Goal: Navigation & Orientation: Find specific page/section

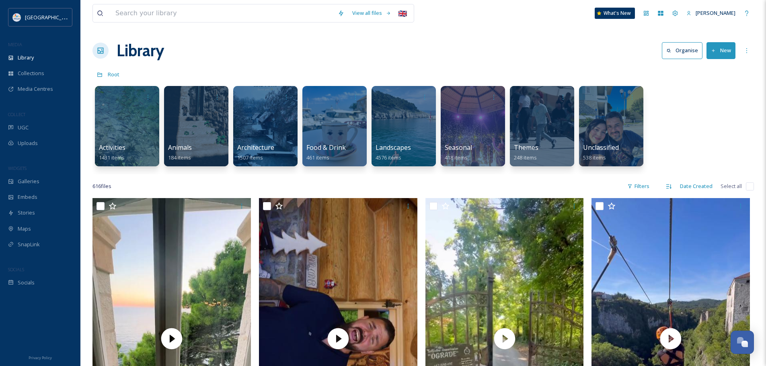
scroll to position [2295, 0]
click at [347, 59] on div "Library Organise New" at bounding box center [422, 51] width 661 height 24
drag, startPoint x: 42, startPoint y: 119, endPoint x: 37, endPoint y: 123, distance: 6.4
click at [42, 119] on div "COLLECT" at bounding box center [40, 114] width 80 height 10
click at [37, 123] on div "UGC" at bounding box center [40, 128] width 80 height 16
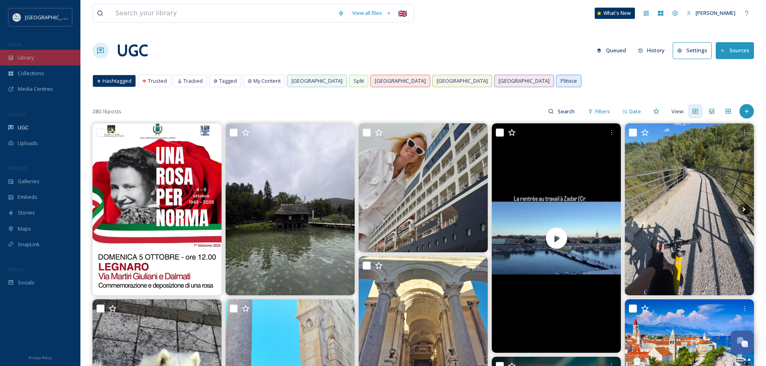
drag, startPoint x: 57, startPoint y: 146, endPoint x: 20, endPoint y: 62, distance: 92.1
click at [20, 62] on div "Library" at bounding box center [40, 58] width 80 height 16
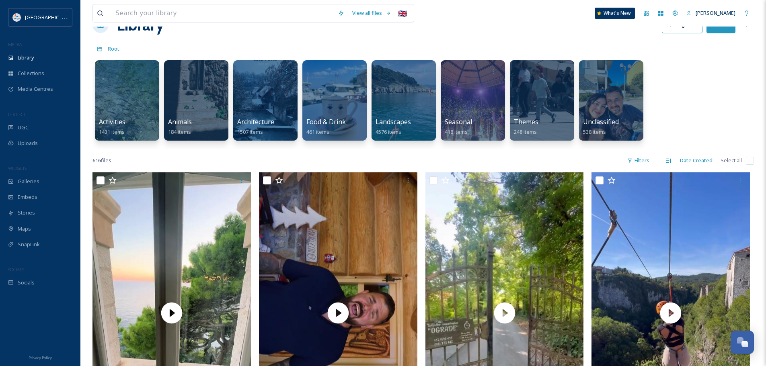
scroll to position [40, 0]
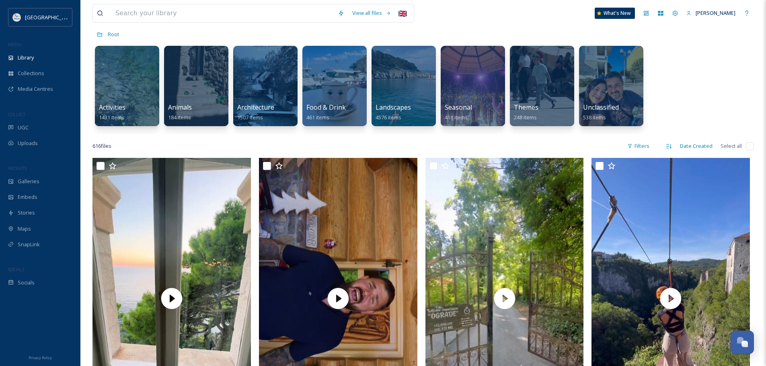
click at [682, 92] on div "Activities 1431 items Animals 184 items Architecture 1507 items Food & Drink 46…" at bounding box center [422, 88] width 661 height 92
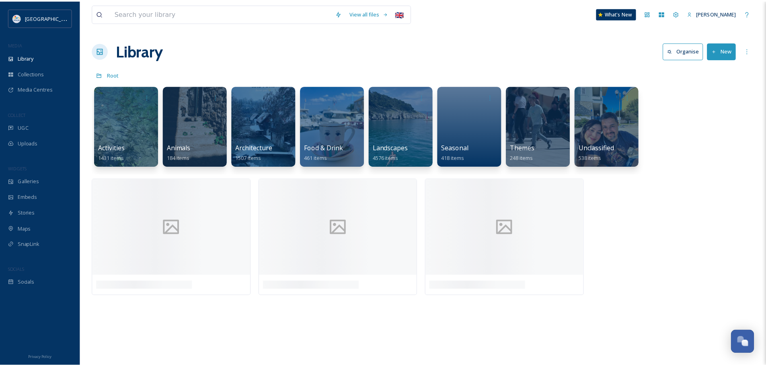
scroll to position [2295, 0]
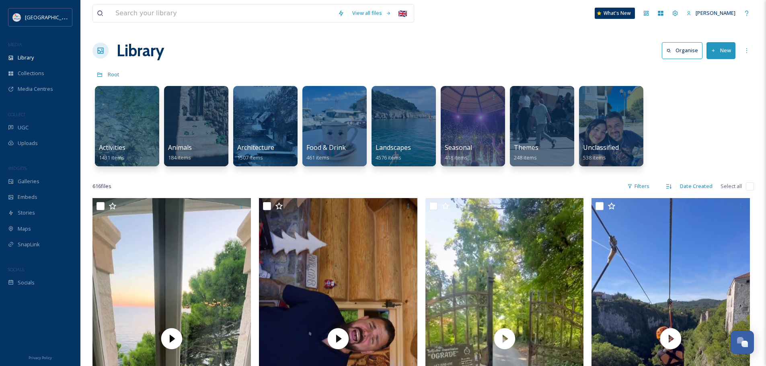
click at [272, 55] on div "Library Organise New" at bounding box center [422, 51] width 661 height 24
